Goal: Navigation & Orientation: Understand site structure

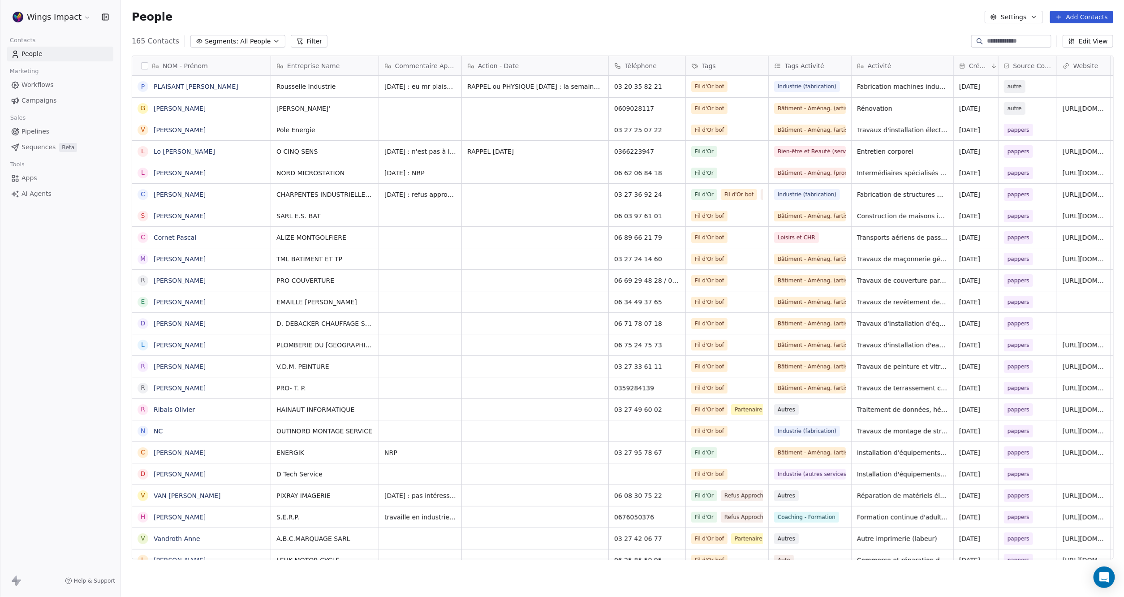
scroll to position [515, 993]
click at [38, 176] on link "Apps" at bounding box center [60, 178] width 106 height 15
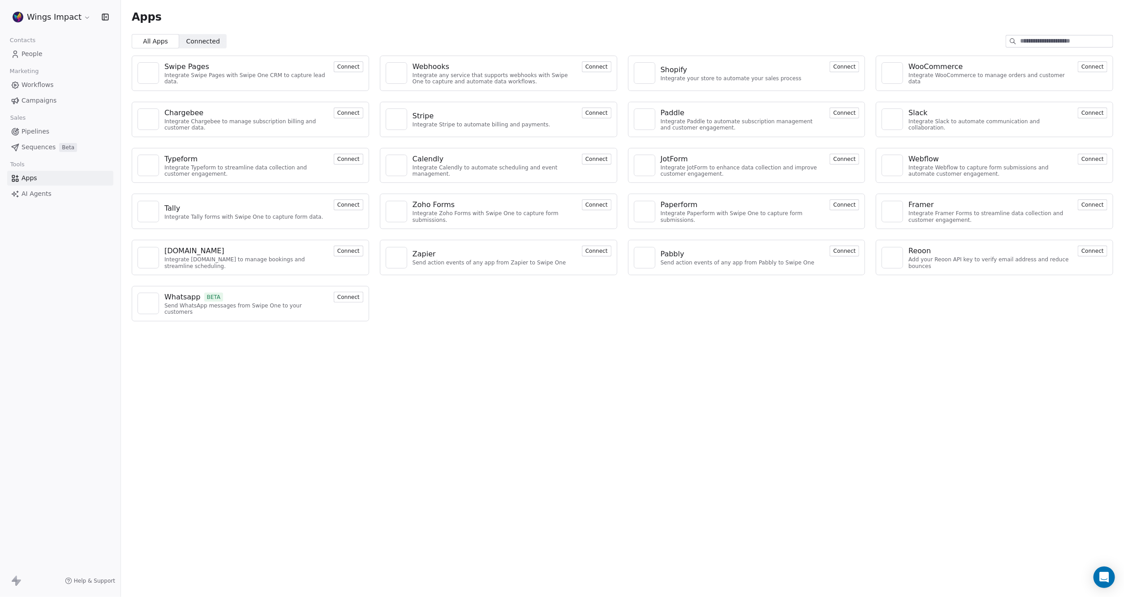
click at [25, 196] on span "AI Agents" at bounding box center [37, 193] width 30 height 9
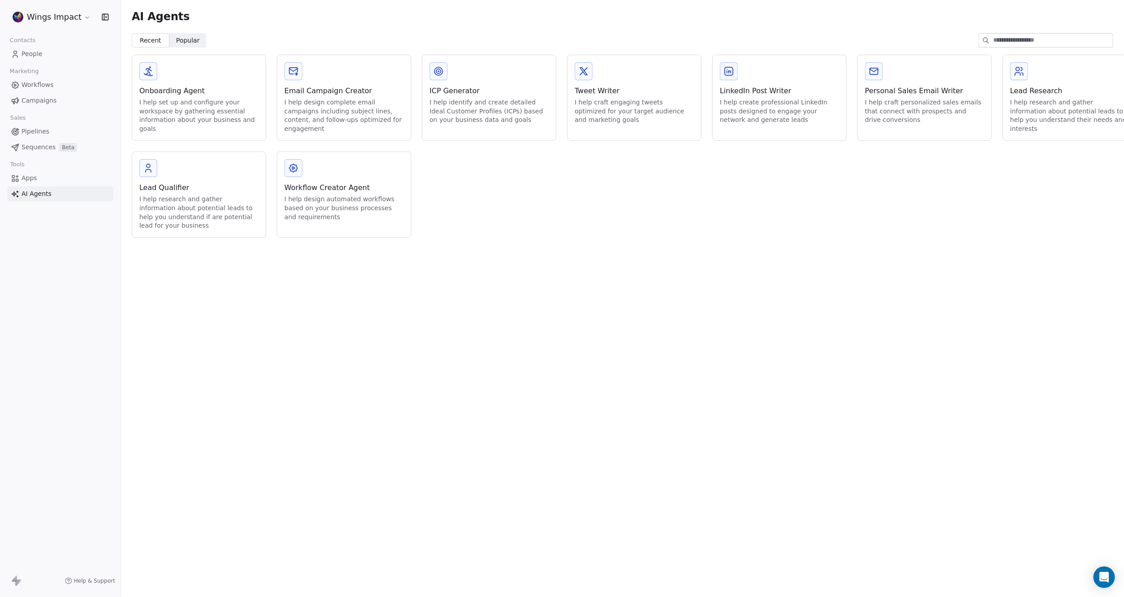
click at [41, 86] on span "Workflows" at bounding box center [38, 84] width 32 height 9
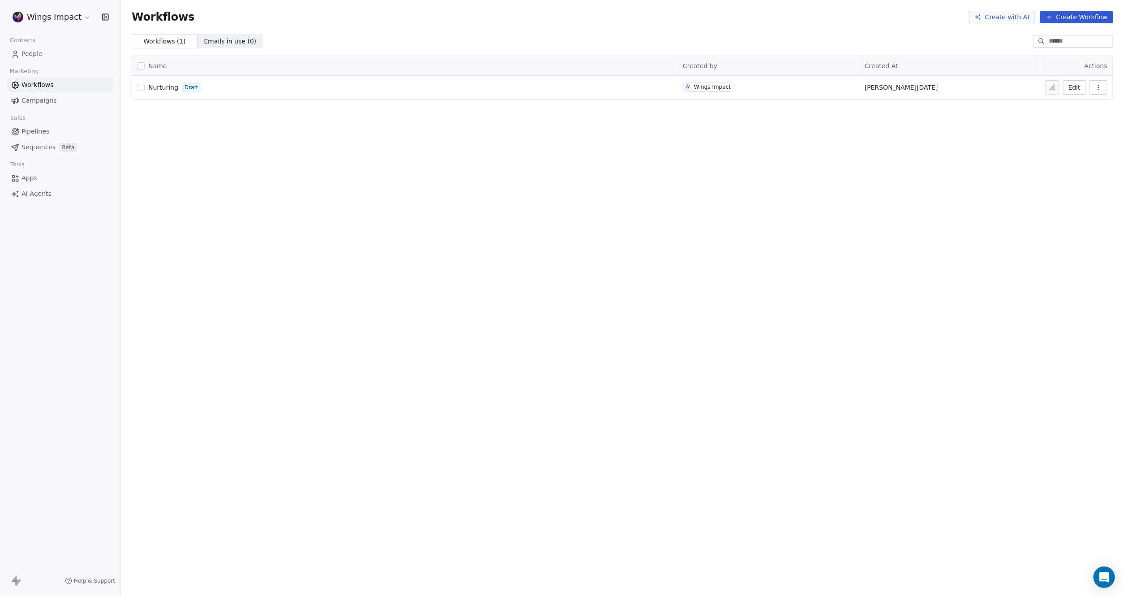
click at [38, 97] on span "Campaigns" at bounding box center [39, 100] width 35 height 9
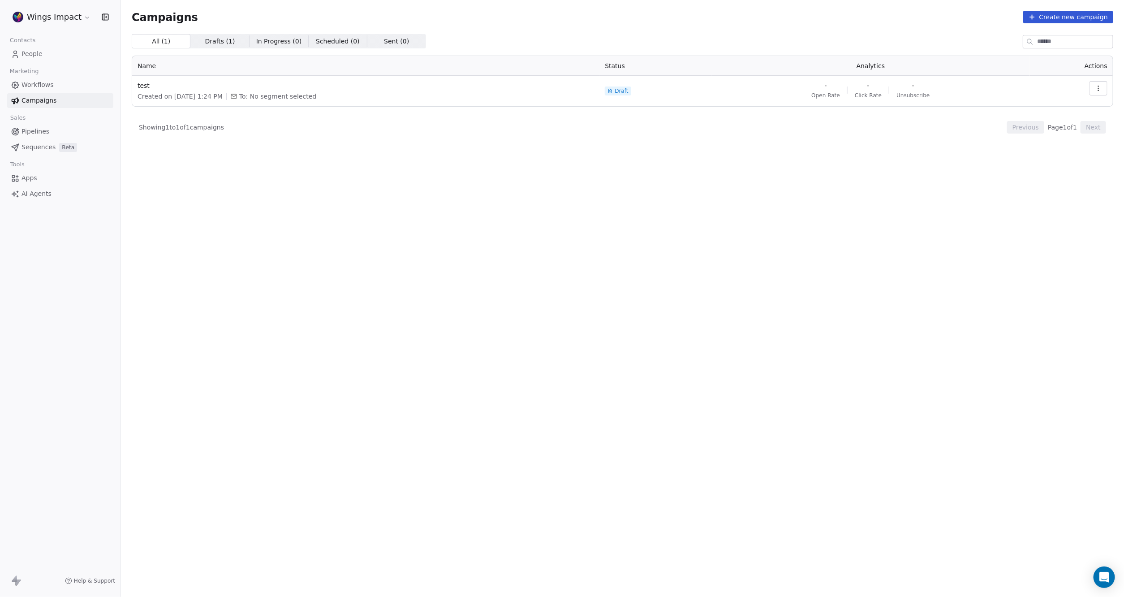
click at [54, 58] on link "People" at bounding box center [60, 54] width 106 height 15
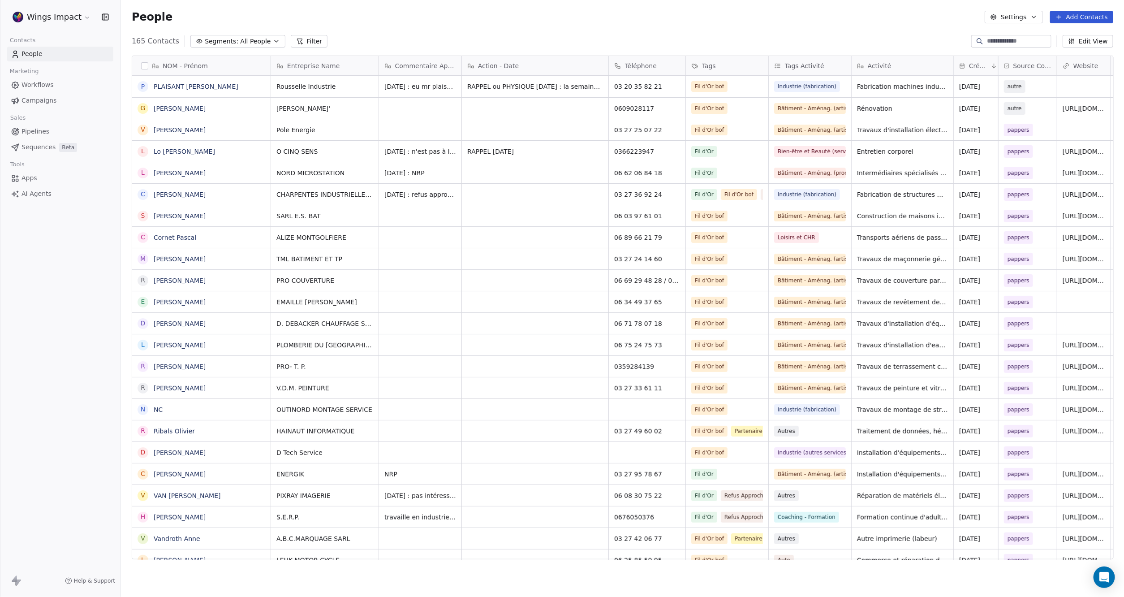
scroll to position [515, 993]
click at [1040, 19] on button "Settings" at bounding box center [1014, 17] width 58 height 13
click at [807, 14] on html "Wings Impact Contacts People Marketing Workflows Campaigns Sales Pipelines Sequ…" at bounding box center [562, 298] width 1124 height 597
click at [1093, 35] on button "Edit View" at bounding box center [1088, 41] width 51 height 13
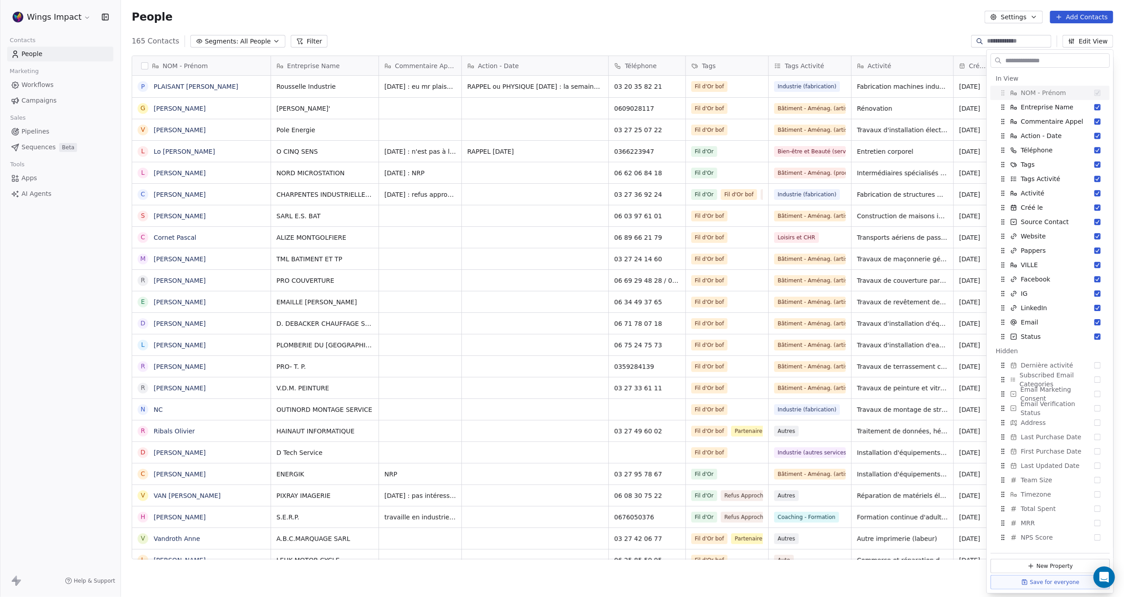
click at [902, 45] on div "165 Contacts Segments: All People Filter Edit View" at bounding box center [622, 41] width 1003 height 14
